Goal: Check status

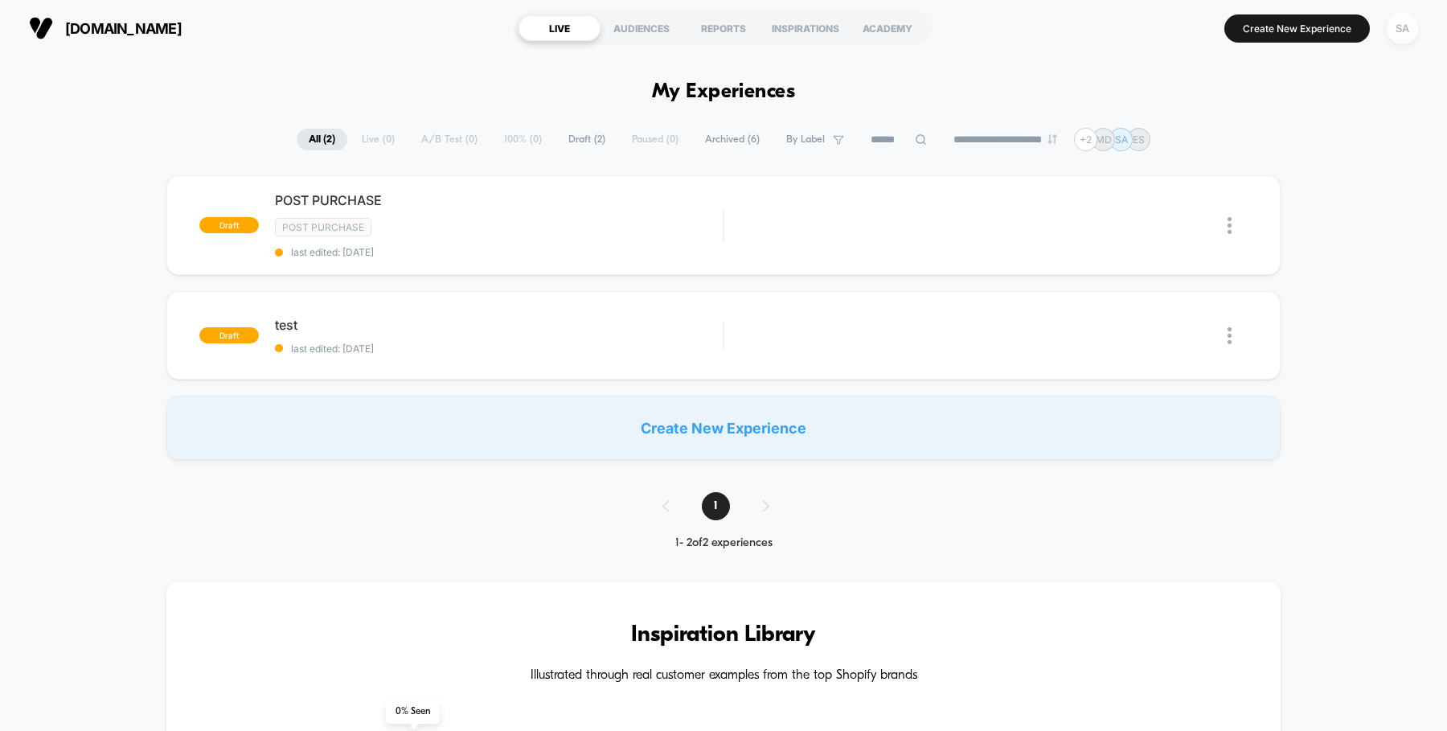
click at [1390, 27] on div "SA" at bounding box center [1402, 28] width 31 height 31
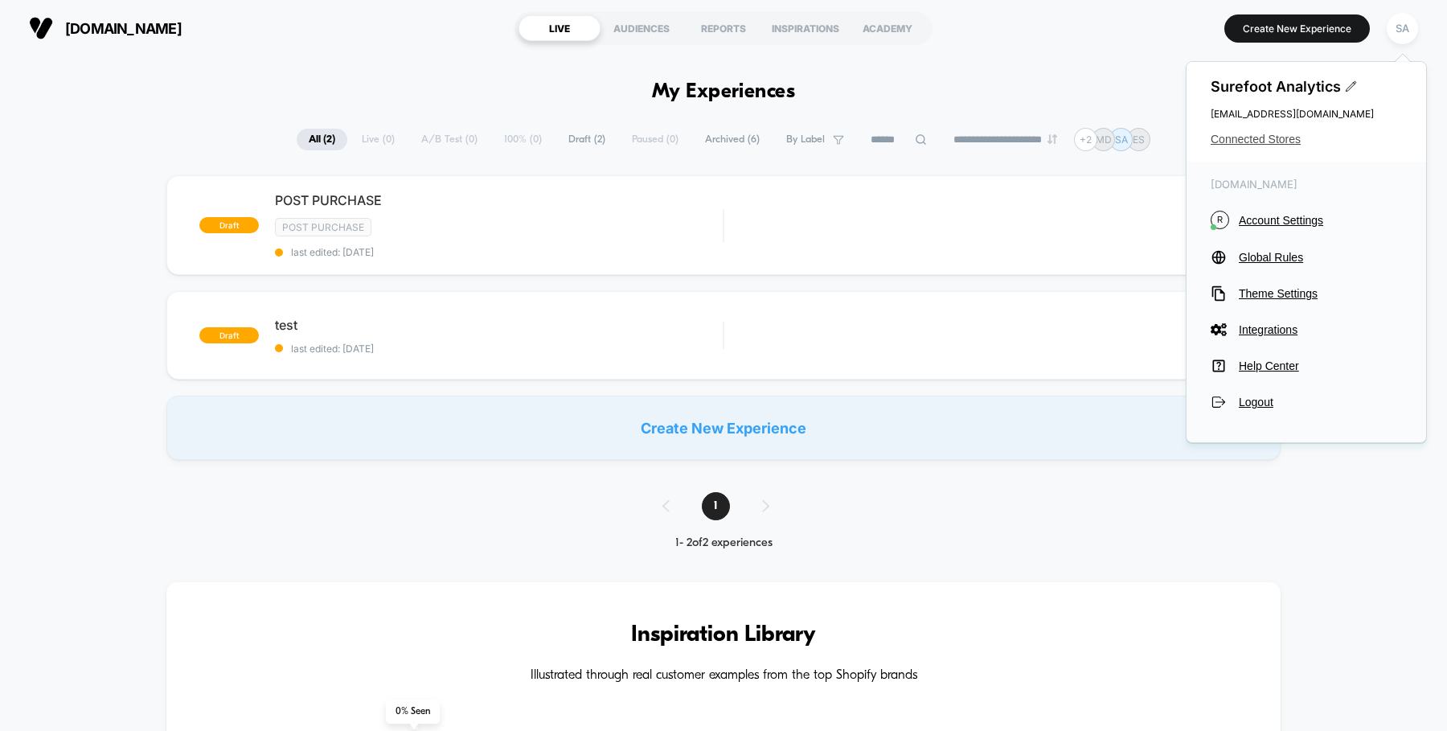
click at [1287, 134] on span "Connected Stores" at bounding box center [1306, 139] width 191 height 13
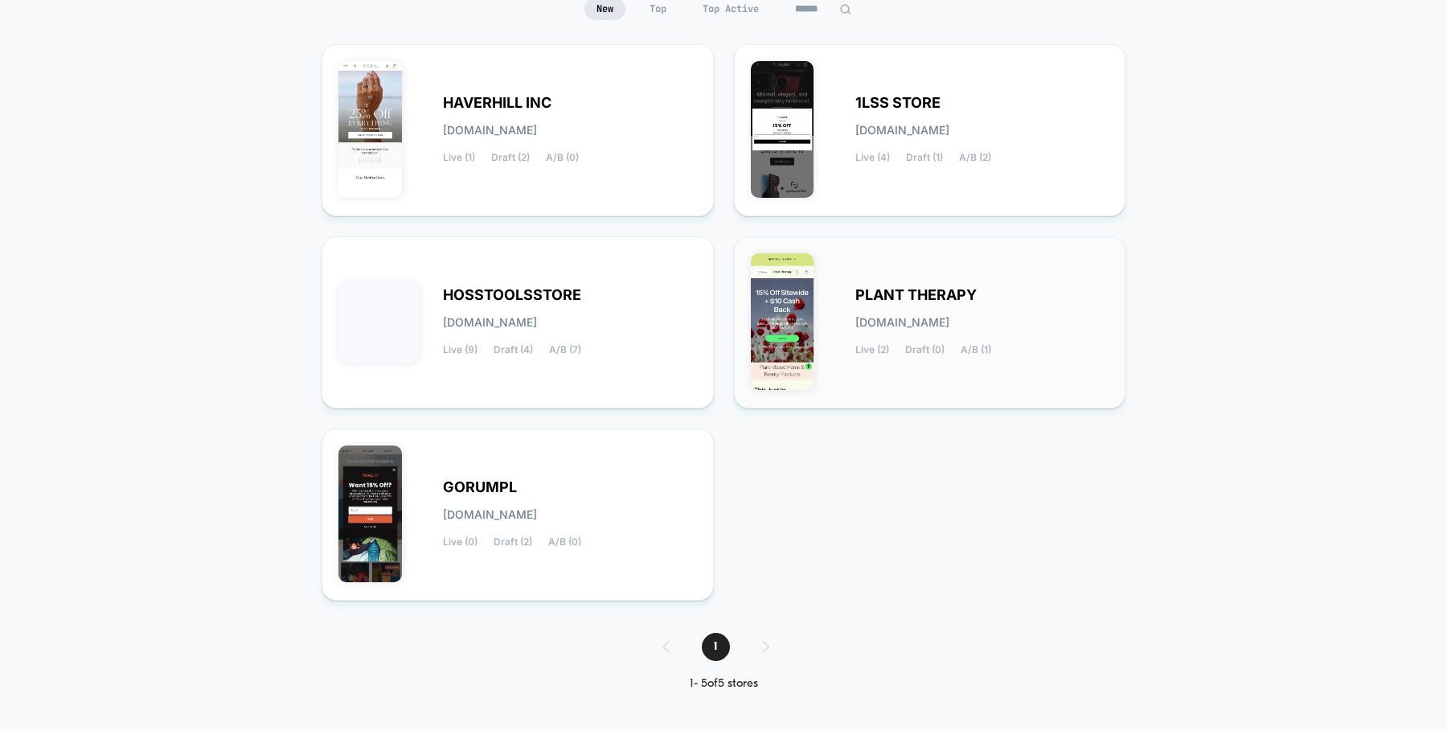
scroll to position [173, 0]
click at [556, 335] on div "HOSSTOOLSSTORE [DOMAIN_NAME] Live (9) Draft (4) A/B (7)" at bounding box center [570, 322] width 254 height 66
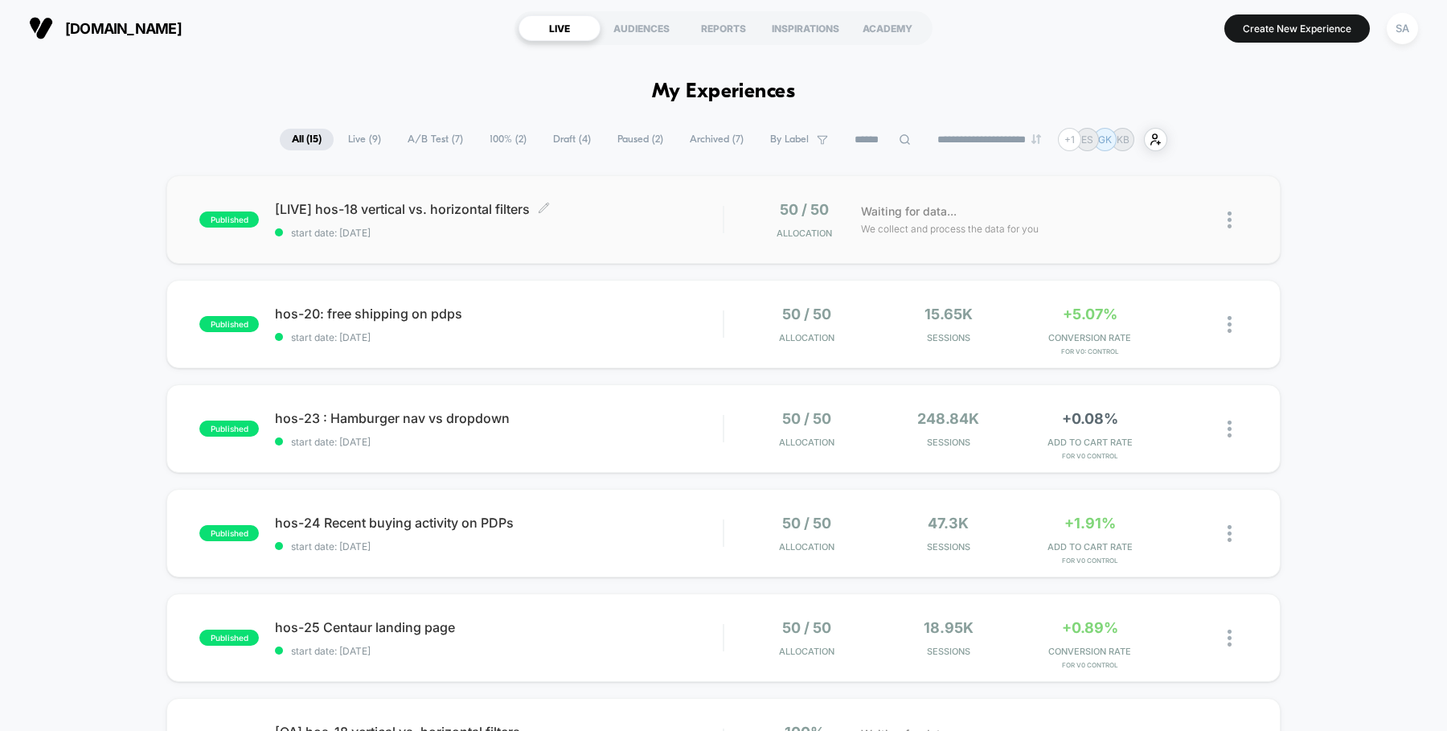
click at [415, 207] on span "[LIVE] hos-18 vertical vs. horizontal filters Click to edit experience details" at bounding box center [499, 209] width 448 height 16
